Goal: Check status: Check status

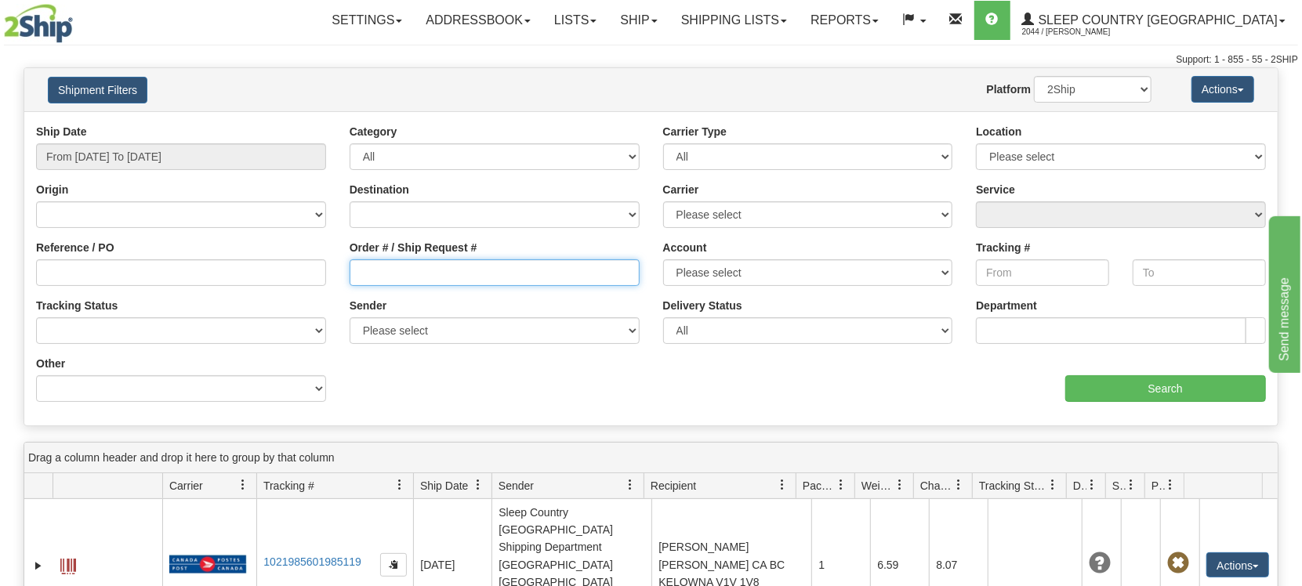
click at [363, 266] on input "Order # / Ship Request #" at bounding box center [495, 272] width 290 height 27
paste input "82I048334"
type input "82I048334"
click at [1099, 381] on input "Search" at bounding box center [1165, 388] width 201 height 27
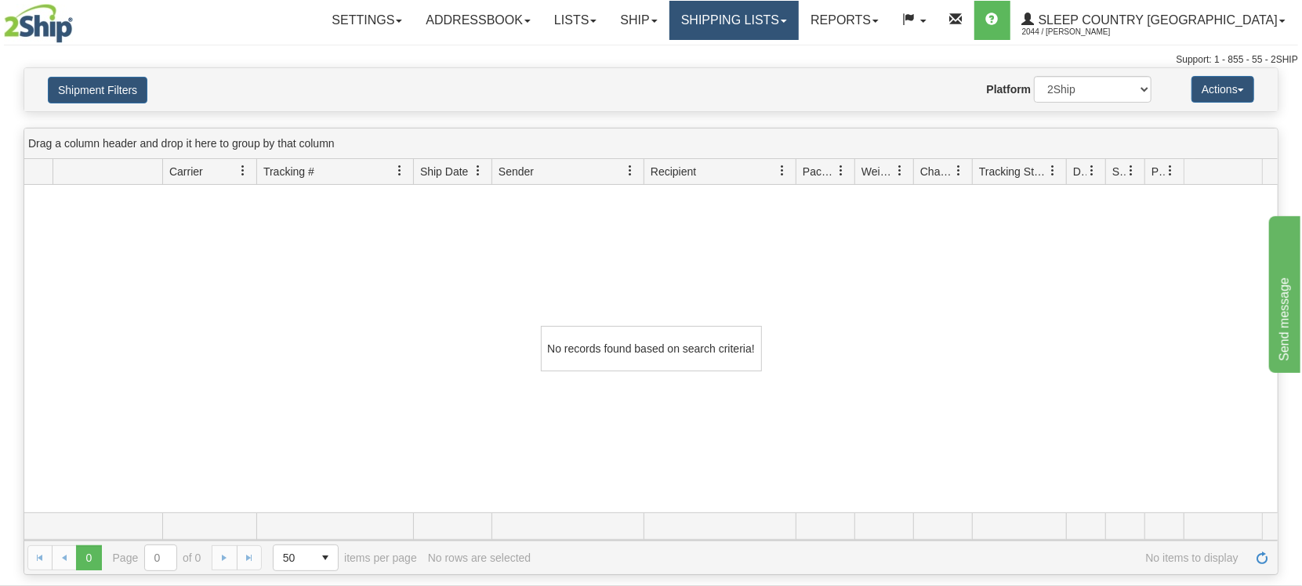
click at [799, 24] on link "Shipping lists" at bounding box center [733, 20] width 129 height 39
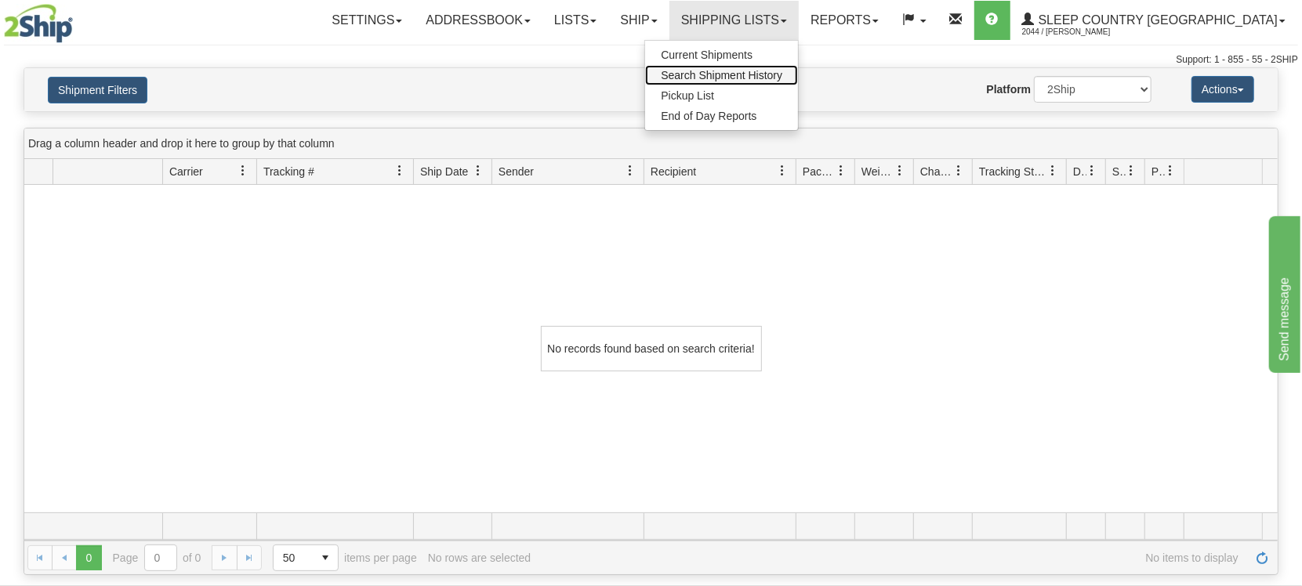
click at [782, 80] on span "Search Shipment History" at bounding box center [721, 75] width 121 height 13
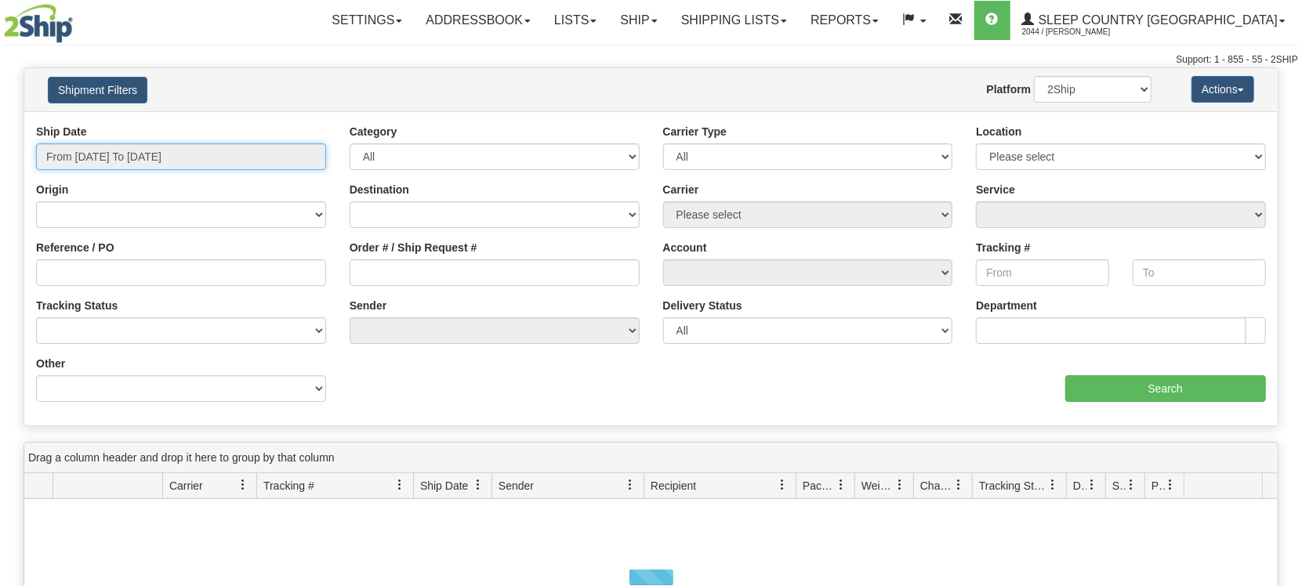
click at [126, 160] on input "From [DATE] To [DATE]" at bounding box center [181, 156] width 290 height 27
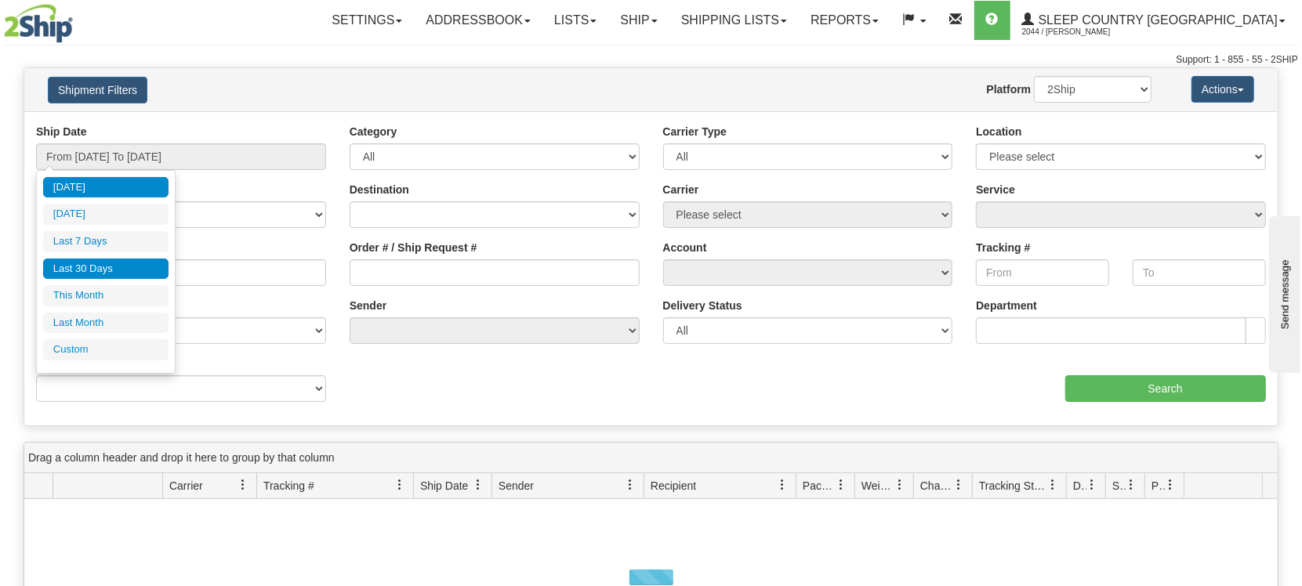
click at [87, 269] on li "Last 30 Days" at bounding box center [105, 269] width 125 height 21
type input "From [DATE] To [DATE]"
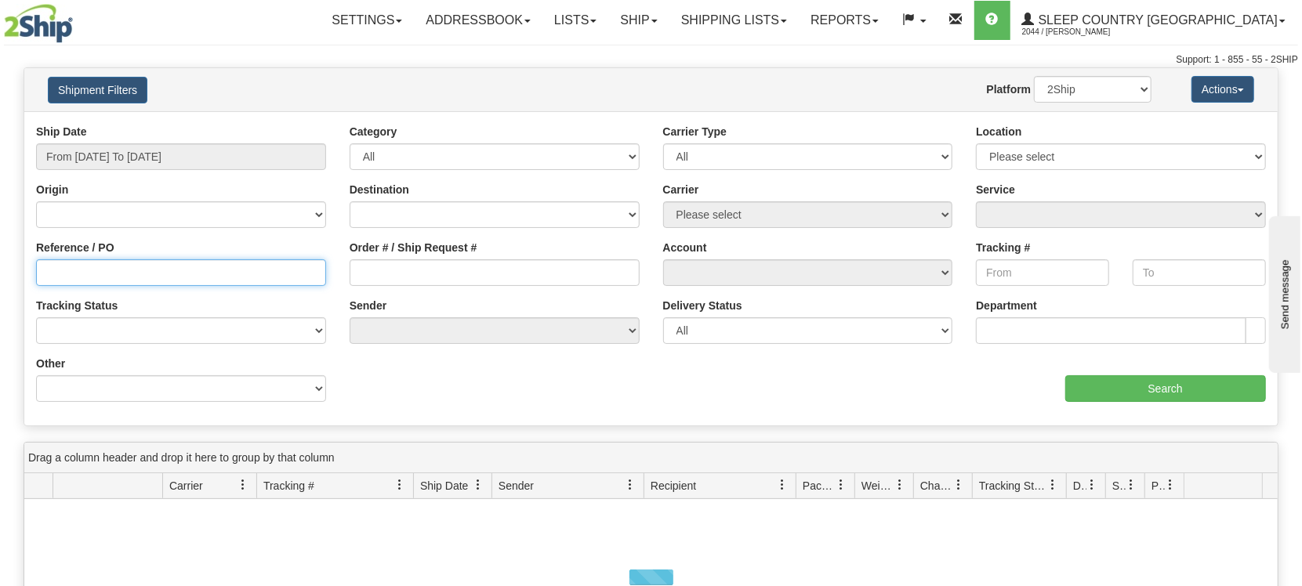
click at [136, 266] on input "Reference / PO" at bounding box center [181, 272] width 290 height 27
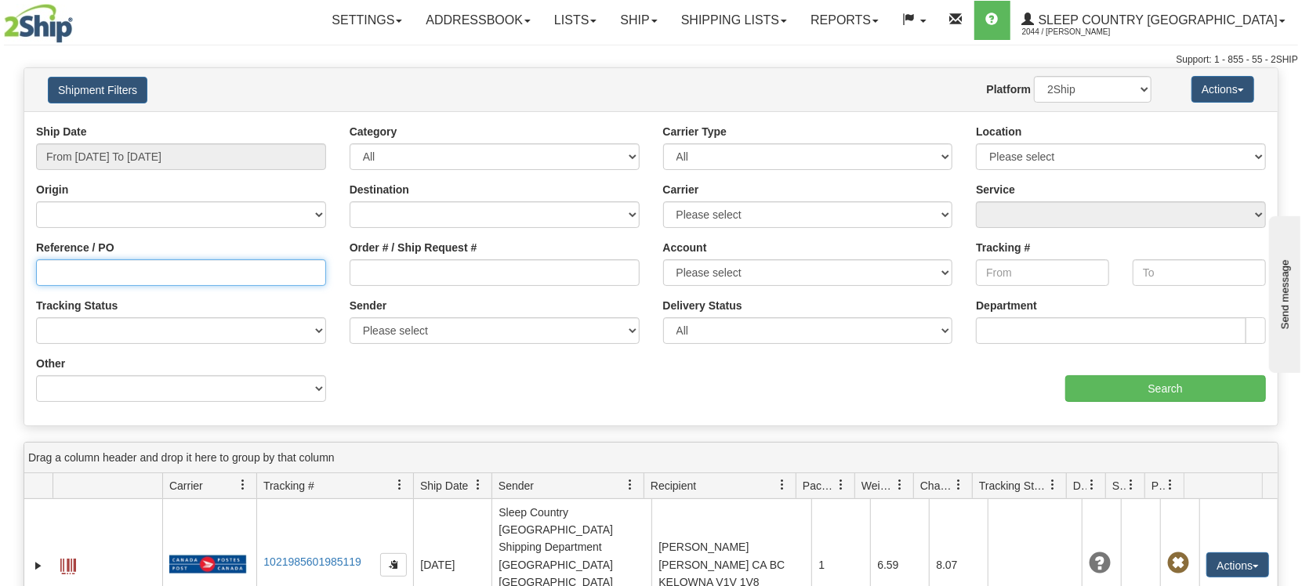
paste input "82I048334"
type input "82I048334"
click at [1186, 394] on input "Search" at bounding box center [1165, 388] width 201 height 27
